Goal: Task Accomplishment & Management: Use online tool/utility

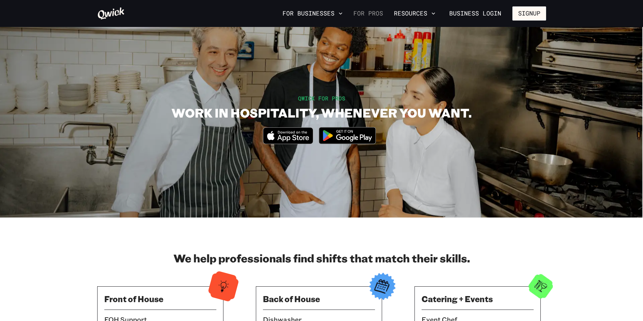
click at [375, 15] on link "For Pros" at bounding box center [367, 13] width 35 height 11
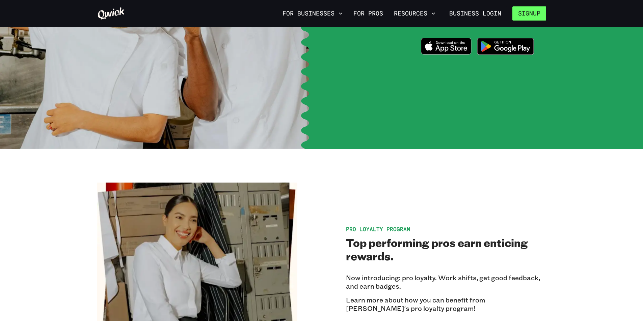
click at [535, 12] on button "Signup" at bounding box center [529, 13] width 34 height 14
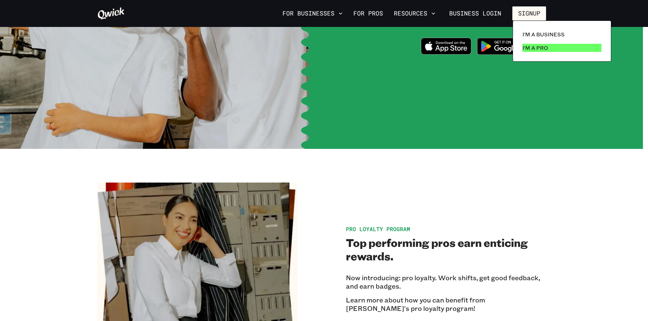
click at [538, 46] on p "I'm a Pro" at bounding box center [535, 48] width 26 height 8
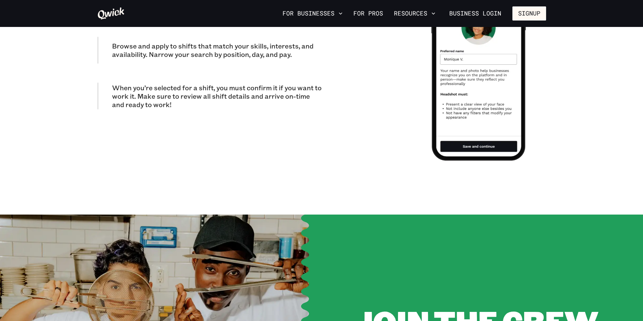
scroll to position [540, 0]
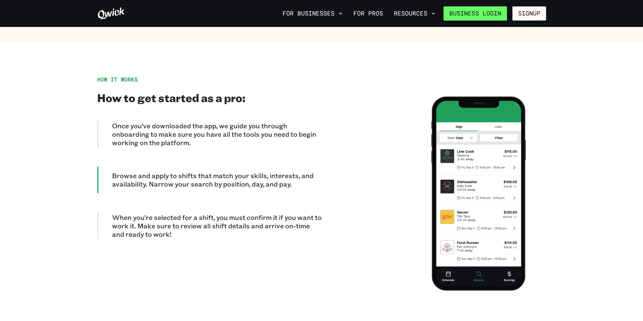
click at [472, 15] on link "Business Login" at bounding box center [474, 13] width 63 height 14
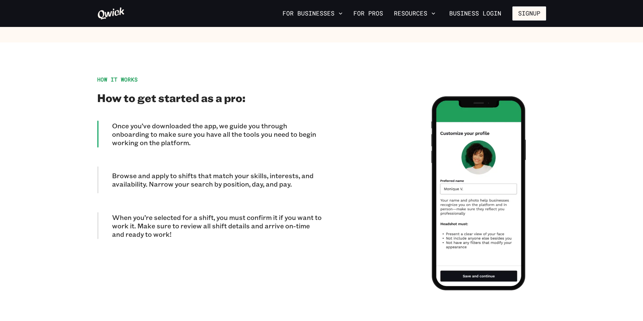
scroll to position [978, 0]
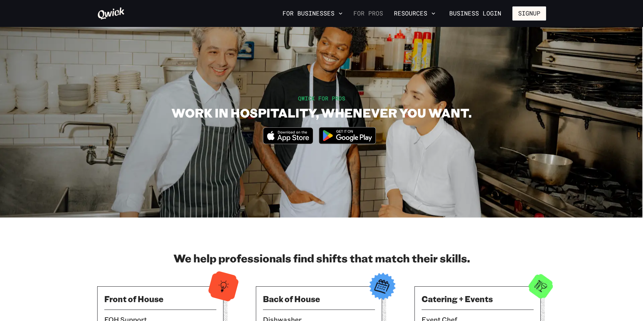
click at [363, 12] on link "For Pros" at bounding box center [367, 13] width 35 height 11
click at [370, 14] on link "For Pros" at bounding box center [367, 13] width 35 height 11
click at [342, 14] on icon "button" at bounding box center [340, 13] width 3 height 2
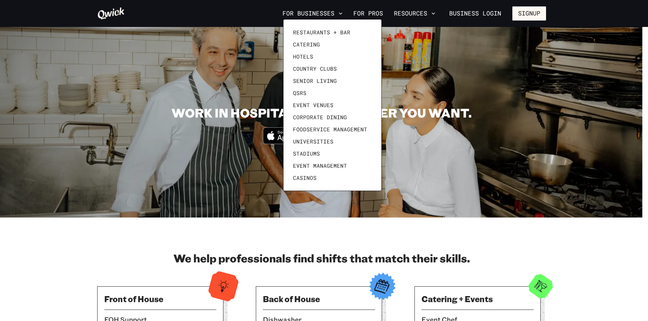
click at [449, 48] on div at bounding box center [324, 160] width 648 height 321
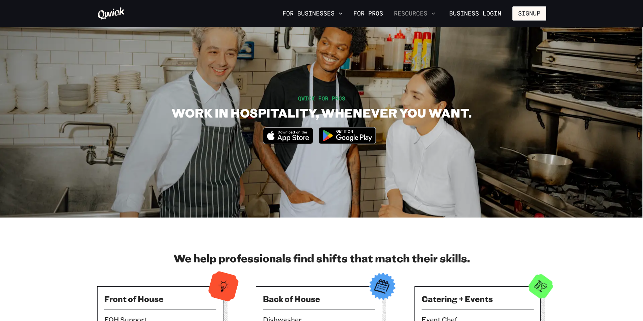
click at [418, 14] on button "Resources" at bounding box center [414, 13] width 47 height 11
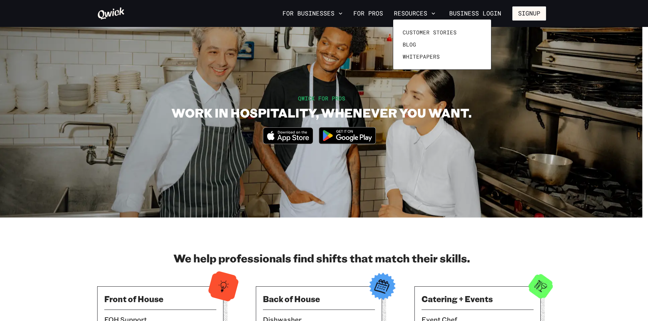
click at [372, 16] on div at bounding box center [324, 160] width 648 height 321
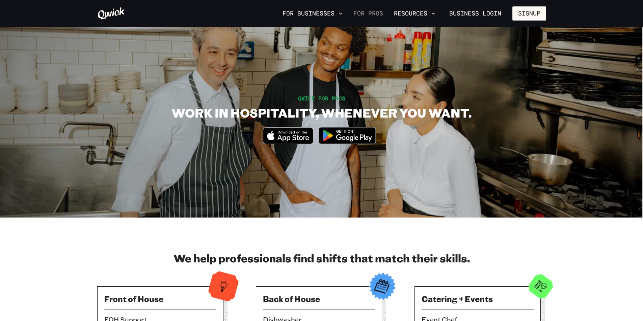
click at [375, 13] on link "For Pros" at bounding box center [367, 13] width 35 height 11
click at [526, 11] on button "Signup" at bounding box center [529, 13] width 34 height 14
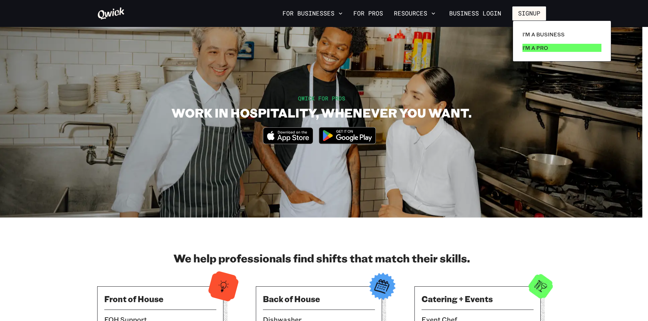
click at [554, 49] on link "I'm a Pro" at bounding box center [561, 47] width 84 height 13
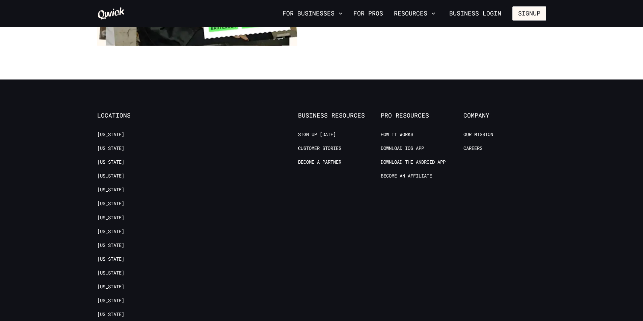
scroll to position [1538, 0]
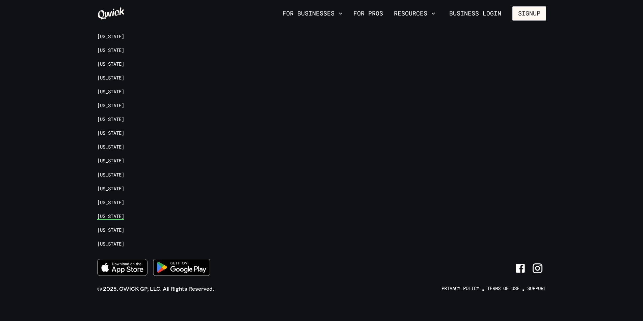
click at [117, 214] on link "[US_STATE]" at bounding box center [110, 217] width 27 height 6
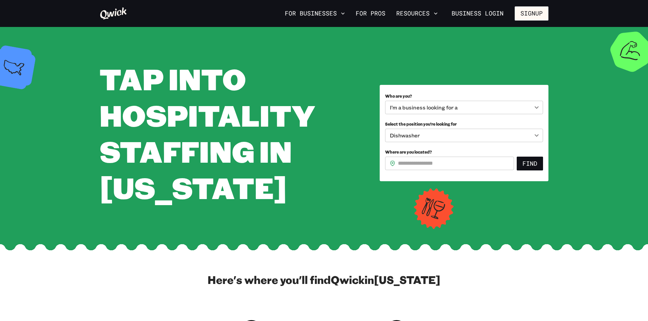
click at [405, 108] on body "**********" at bounding box center [324, 160] width 648 height 321
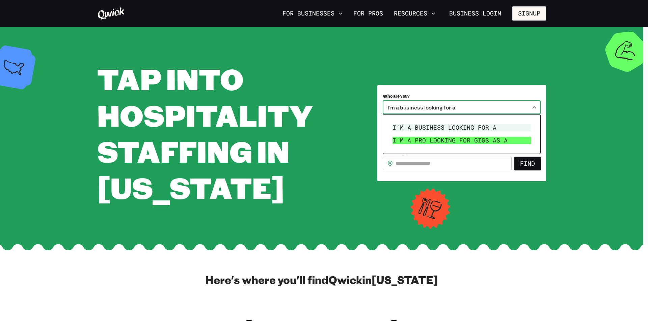
click at [431, 138] on li "I’m a pro looking for Gigs as a" at bounding box center [462, 140] width 144 height 13
type input "***"
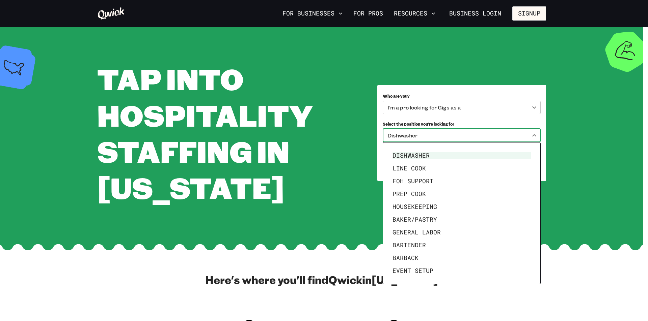
click at [457, 135] on body "**********" at bounding box center [324, 160] width 648 height 321
click at [457, 135] on div at bounding box center [324, 160] width 648 height 321
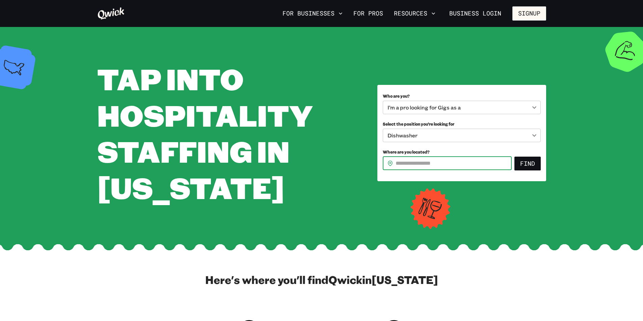
click at [408, 163] on input "Where are you located?" at bounding box center [453, 163] width 116 height 13
click at [411, 163] on input "**********" at bounding box center [453, 163] width 116 height 13
click at [535, 165] on button "Find" at bounding box center [527, 164] width 26 height 14
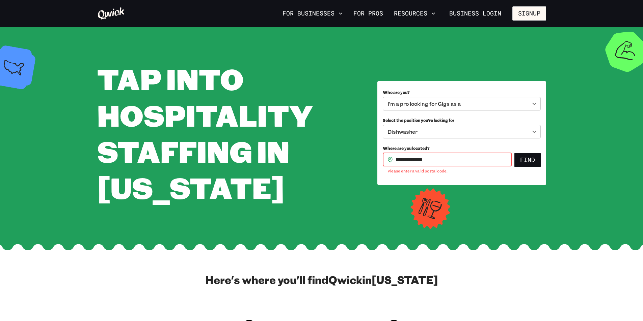
click at [397, 159] on input "**********" at bounding box center [453, 159] width 116 height 13
click at [399, 160] on input "**********" at bounding box center [453, 159] width 116 height 13
drag, startPoint x: 463, startPoint y: 159, endPoint x: 366, endPoint y: 160, distance: 97.5
click at [366, 160] on div "**********" at bounding box center [321, 133] width 449 height 145
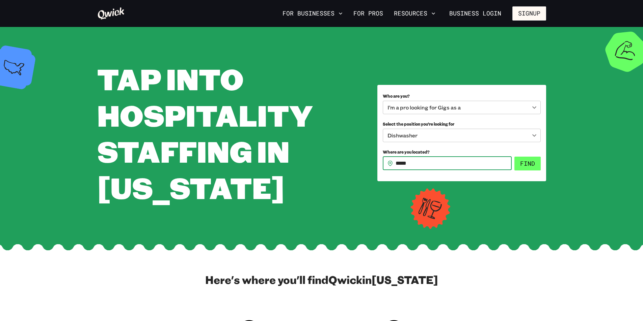
type input "*****"
click at [530, 160] on button "Find" at bounding box center [527, 164] width 26 height 14
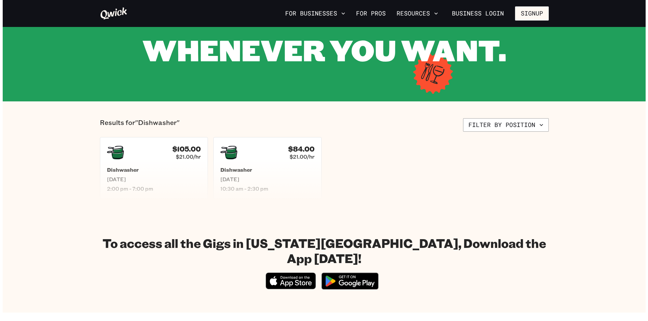
scroll to position [67, 0]
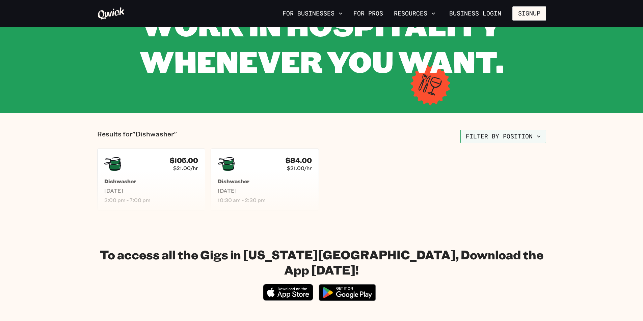
click at [519, 138] on button "Filter by position" at bounding box center [503, 136] width 86 height 13
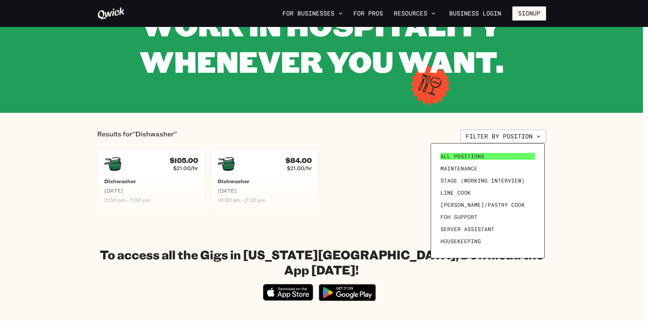
click at [454, 155] on span "All Positions" at bounding box center [462, 156] width 44 height 7
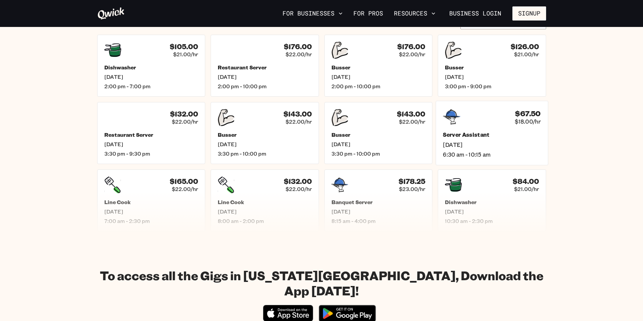
scroll to position [270, 0]
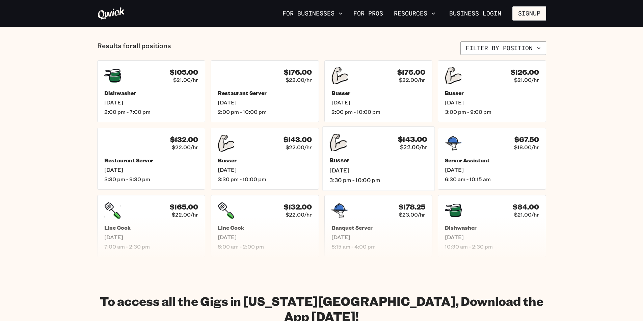
click at [401, 145] on span "$22.00/hr" at bounding box center [412, 147] width 27 height 7
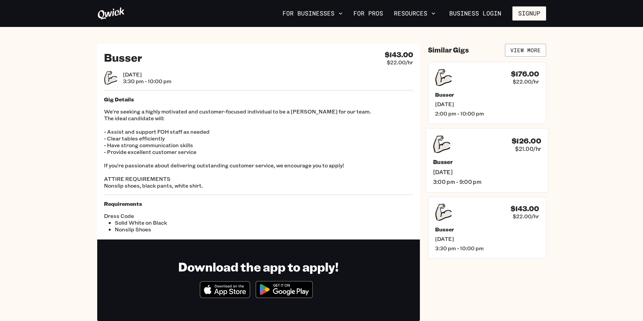
click at [505, 157] on div "$126.00 $21.00/[PERSON_NAME] [DATE] 3:00 pm - 9:00 pm" at bounding box center [486, 160] width 123 height 64
click at [529, 46] on link "View More" at bounding box center [525, 50] width 41 height 13
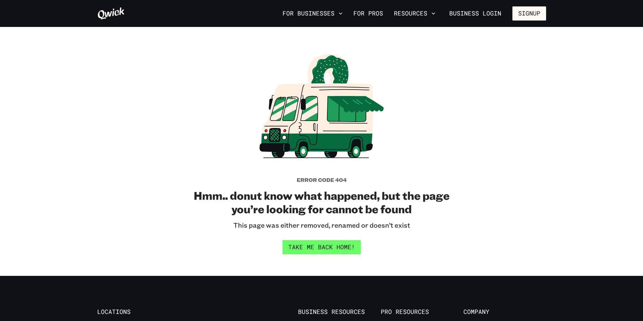
click at [320, 248] on link "Take me back home!" at bounding box center [321, 247] width 78 height 14
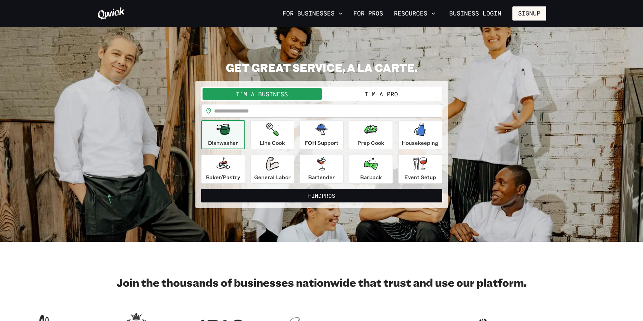
click at [380, 95] on button "I'm a Pro" at bounding box center [380, 94] width 119 height 12
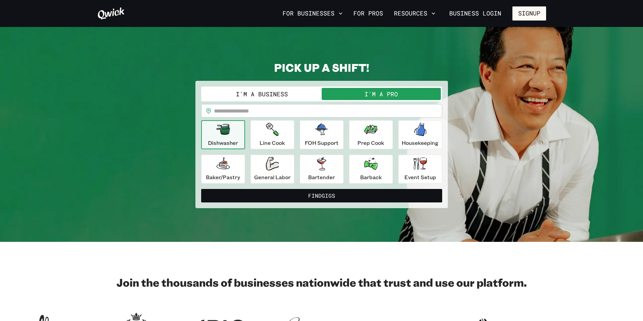
click at [230, 142] on p "Dishwasher" at bounding box center [223, 143] width 30 height 8
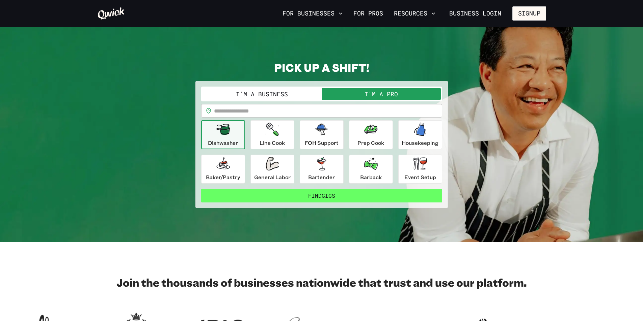
click at [329, 195] on button "Find Gigs" at bounding box center [321, 195] width 241 height 13
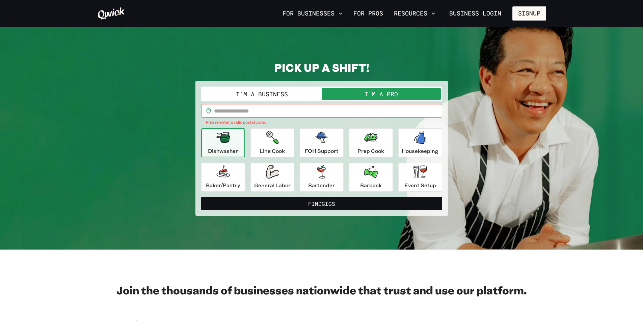
click at [585, 161] on section "**********" at bounding box center [321, 138] width 643 height 223
click at [268, 144] on icon "button" at bounding box center [271, 137] width 13 height 13
click at [250, 115] on input "text" at bounding box center [328, 110] width 228 height 13
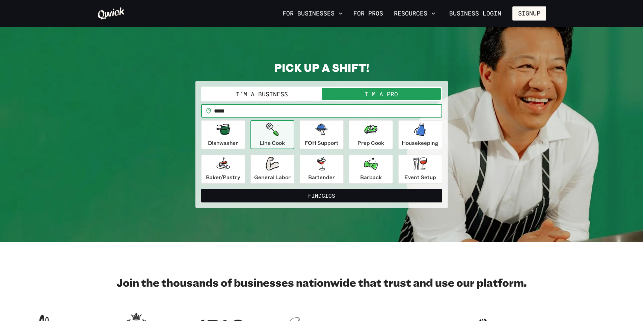
type input "*****"
click at [201, 189] on button "Find Gigs" at bounding box center [321, 195] width 241 height 13
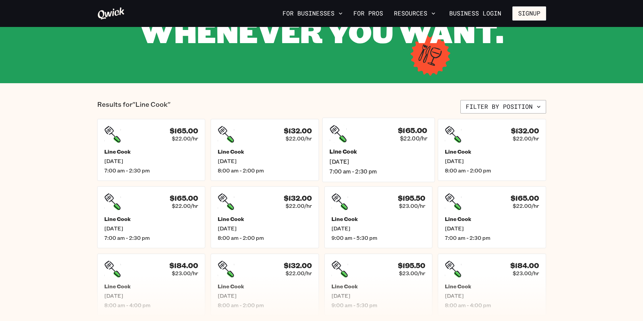
scroll to position [101, 0]
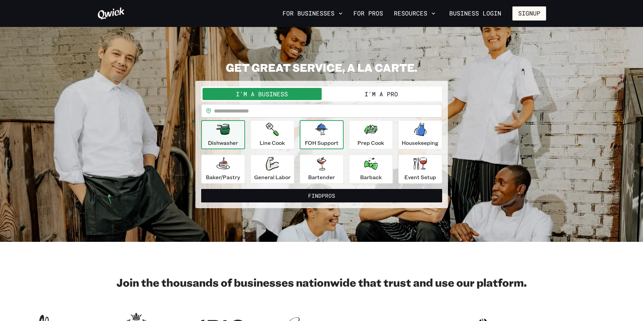
click at [327, 137] on div "FOH Support" at bounding box center [322, 135] width 34 height 24
click at [374, 94] on button "I'm a Pro" at bounding box center [380, 94] width 119 height 12
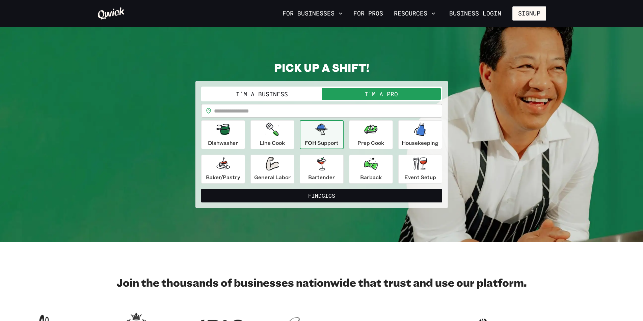
click at [326, 141] on p "FOH Support" at bounding box center [322, 143] width 34 height 8
click at [327, 139] on p "FOH Support" at bounding box center [322, 143] width 34 height 8
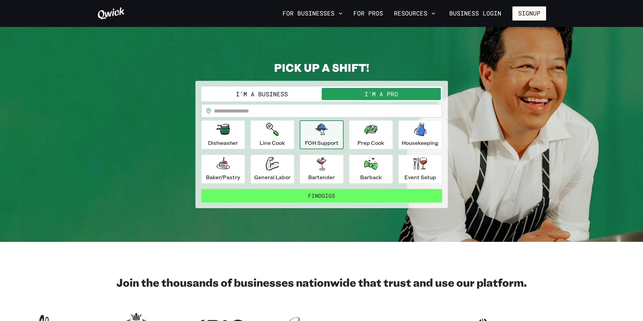
click at [324, 199] on button "Find Gigs" at bounding box center [321, 195] width 241 height 13
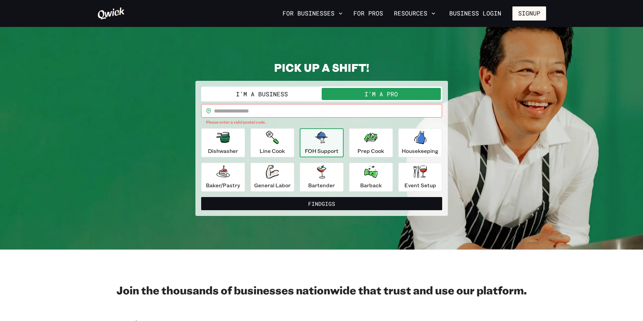
click at [291, 107] on input "text" at bounding box center [328, 110] width 228 height 13
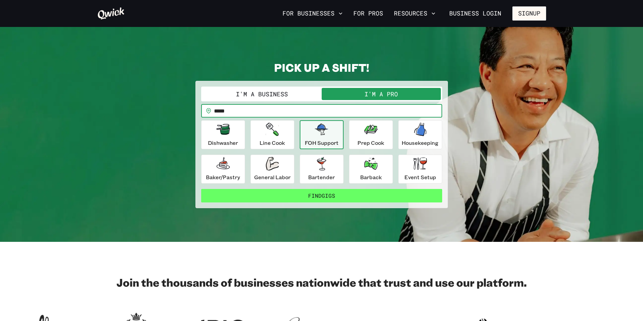
type input "*****"
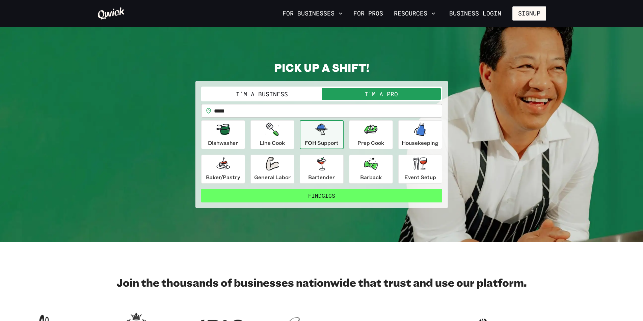
click at [319, 202] on button "Find Gigs" at bounding box center [321, 195] width 241 height 13
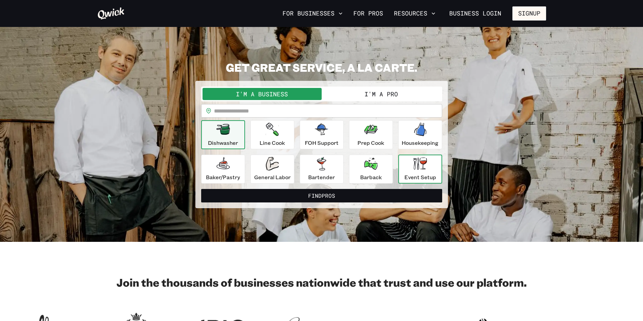
click at [418, 172] on div "Event Setup" at bounding box center [420, 169] width 32 height 24
click at [362, 98] on button "I'm a Pro" at bounding box center [380, 94] width 119 height 12
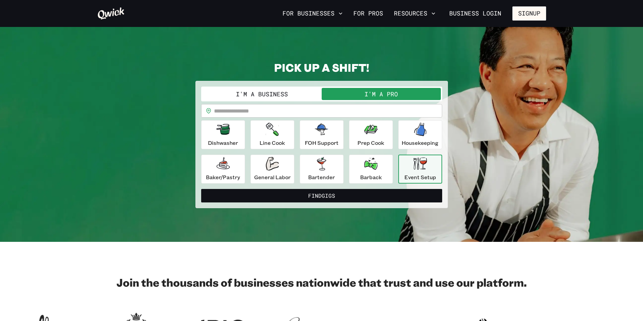
click at [419, 166] on icon "button" at bounding box center [419, 164] width 13 height 12
click at [252, 111] on input "text" at bounding box center [328, 110] width 228 height 13
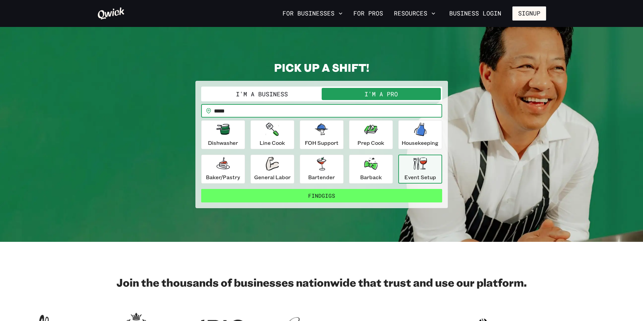
type input "*****"
click at [316, 198] on button "Find Gigs" at bounding box center [321, 195] width 241 height 13
